Goal: Share content: Share content

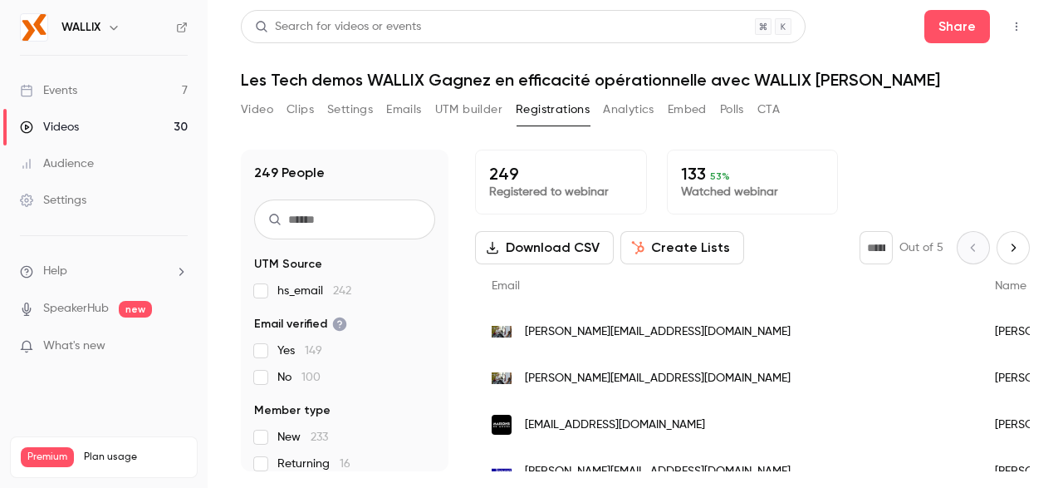
click at [564, 248] on button "Download CSV" at bounding box center [544, 247] width 139 height 33
click at [101, 125] on link "Videos 30" at bounding box center [104, 127] width 208 height 37
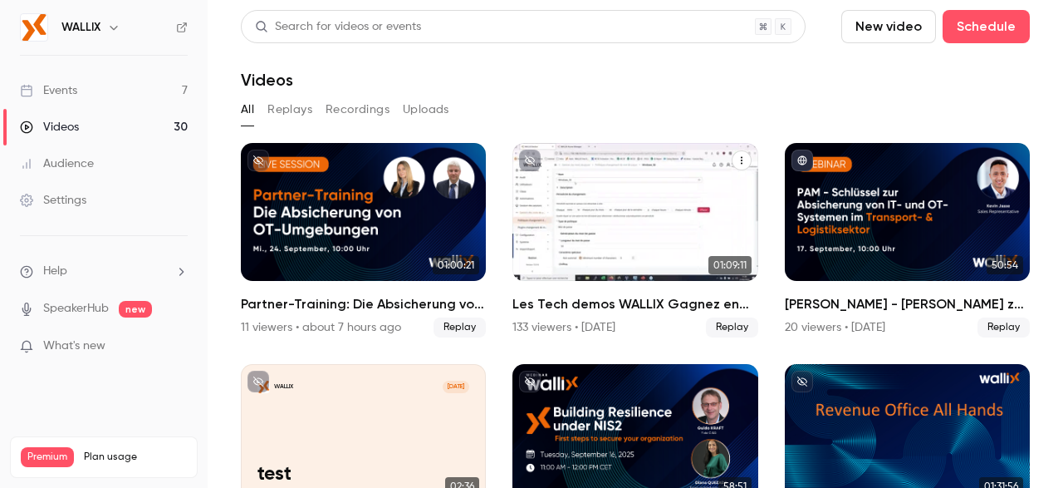
click at [737, 161] on icon "Les Tech demos WALLIX Gagnez en efficacité opérationnelle avec WALLIX PAM" at bounding box center [742, 160] width 10 height 10
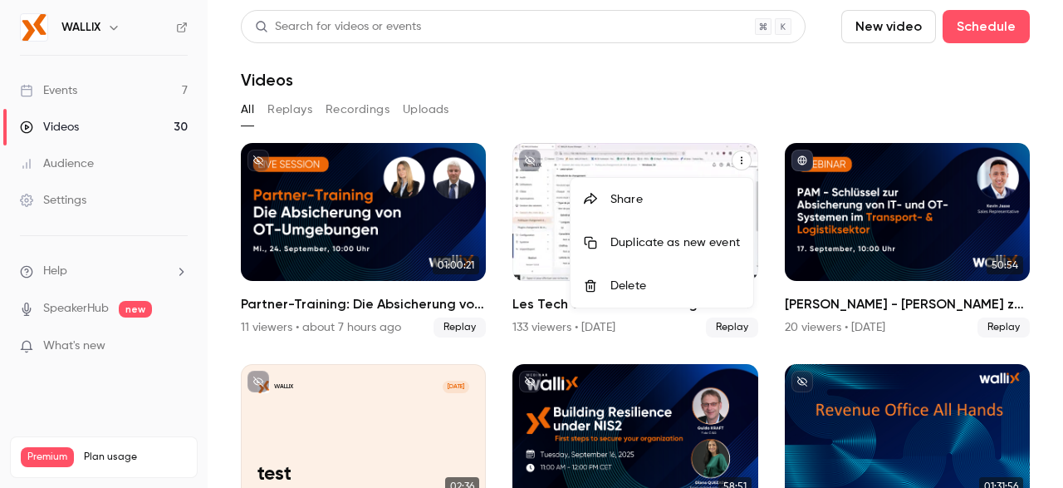
click at [627, 194] on div "Share" at bounding box center [676, 199] width 130 height 17
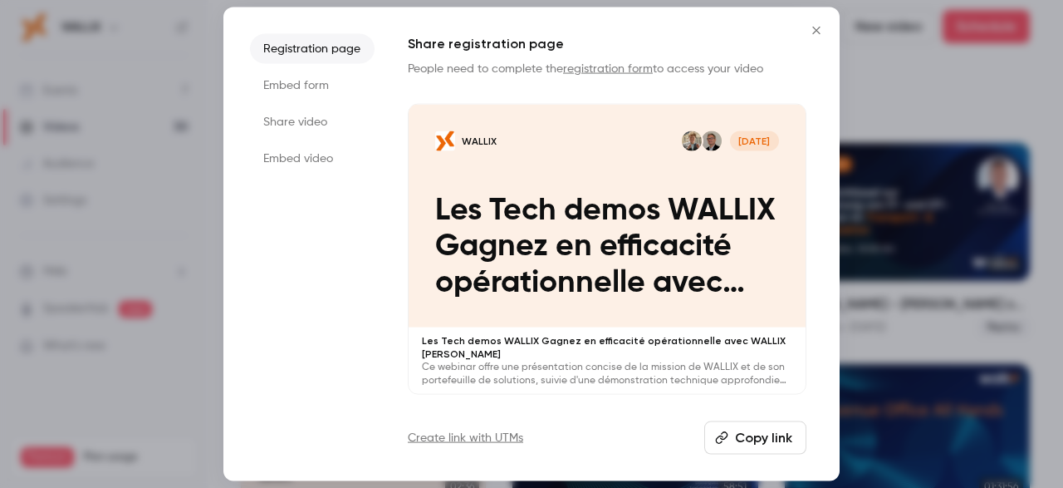
click at [762, 430] on button "Copy link" at bounding box center [755, 437] width 102 height 33
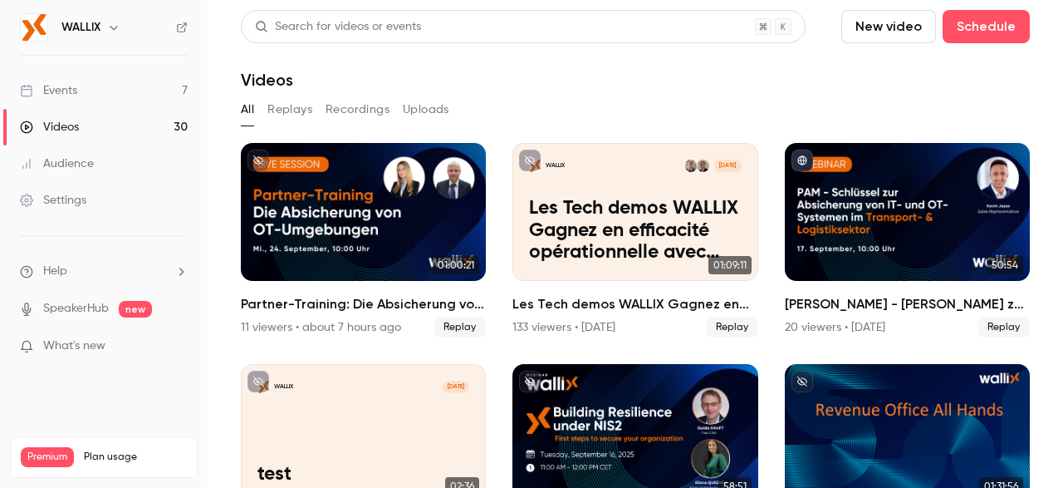
click at [90, 90] on link "Events 7" at bounding box center [104, 90] width 208 height 37
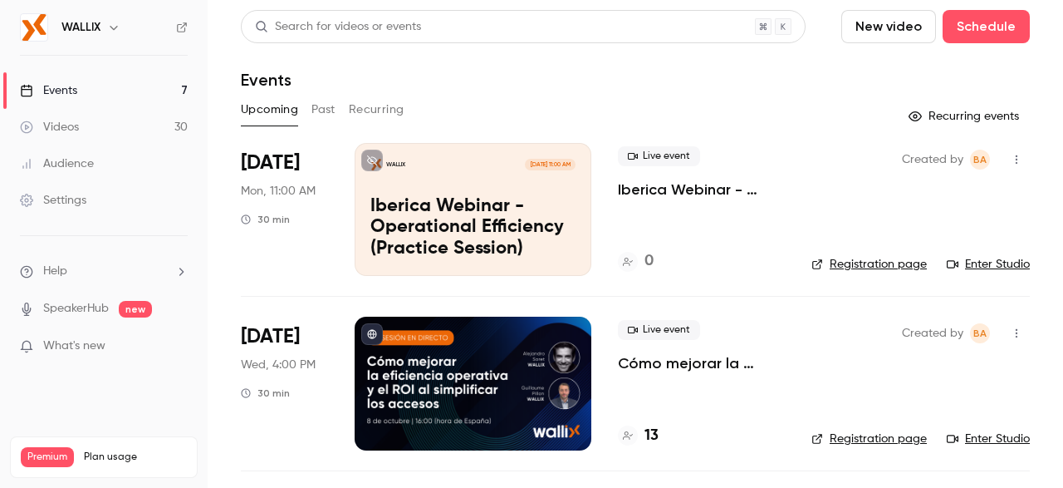
click at [322, 110] on button "Past" at bounding box center [324, 109] width 24 height 27
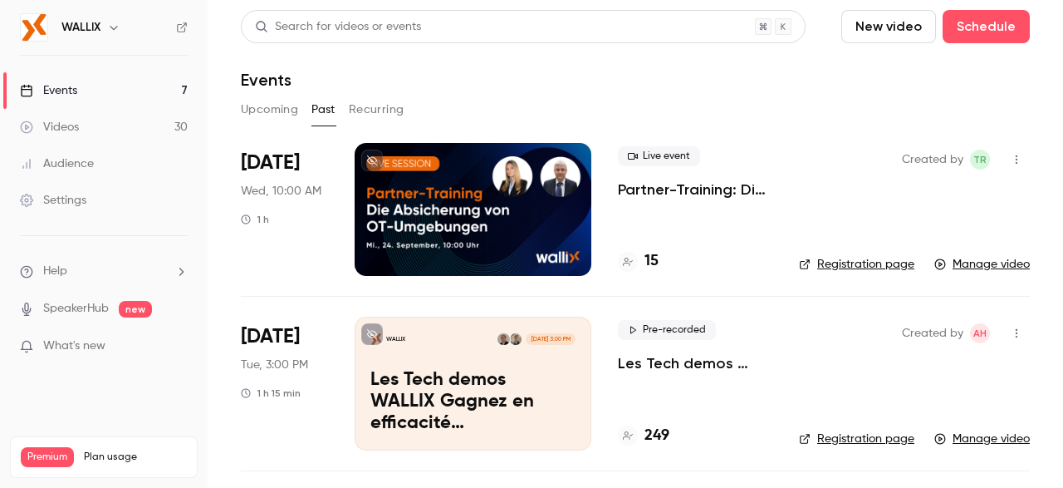
click at [682, 366] on p "Les Tech demos WALLIX Gagnez en efficacité opérationnelle avec WALLIX [PERSON_N…" at bounding box center [695, 363] width 155 height 20
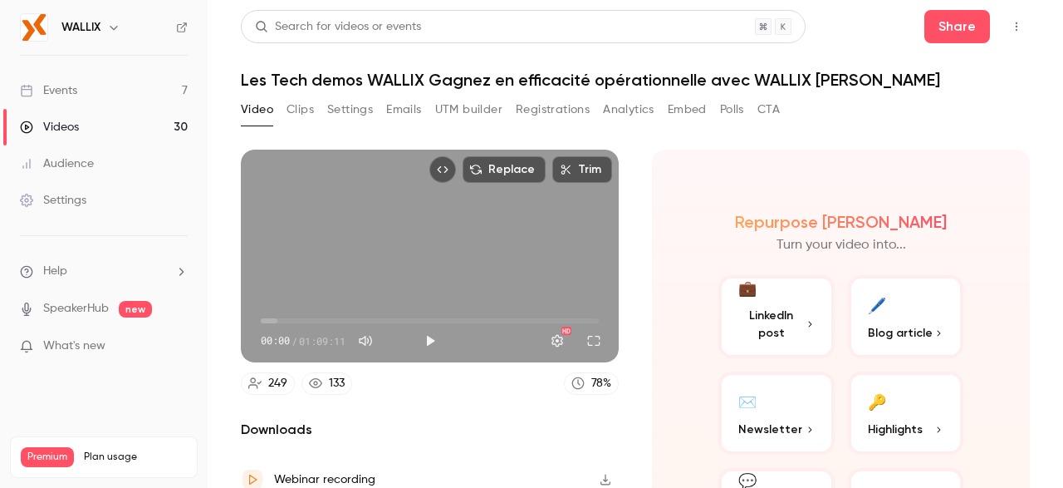
click at [636, 112] on button "Analytics" at bounding box center [629, 109] width 52 height 27
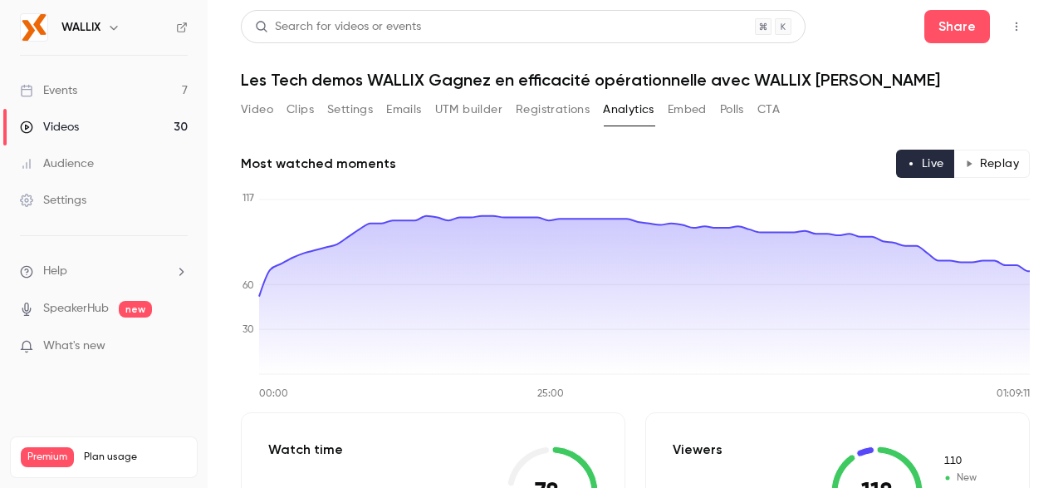
click at [258, 114] on button "Video" at bounding box center [257, 109] width 32 height 27
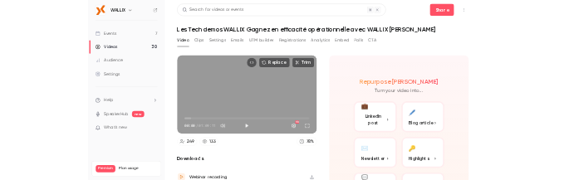
scroll to position [125, 0]
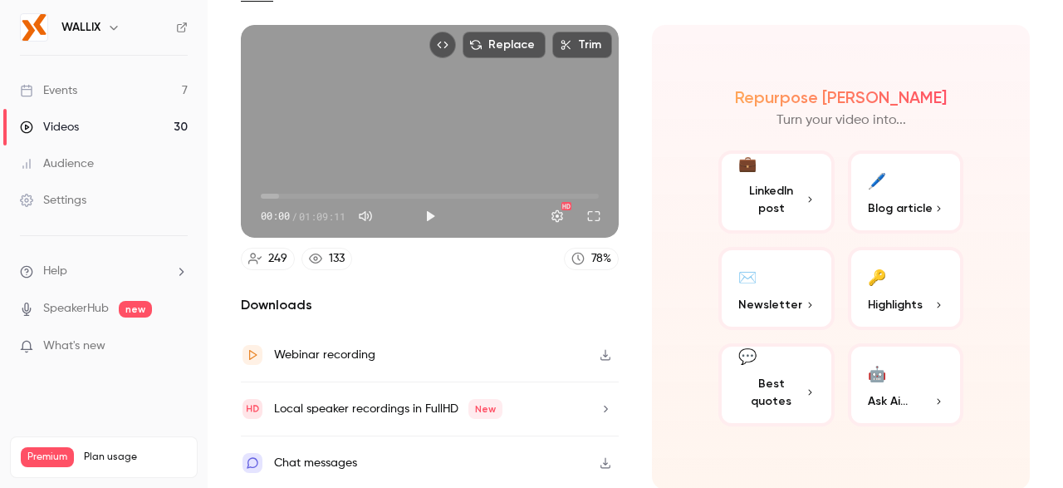
click at [607, 464] on icon "button" at bounding box center [605, 463] width 13 height 12
